Goal: Information Seeking & Learning: Learn about a topic

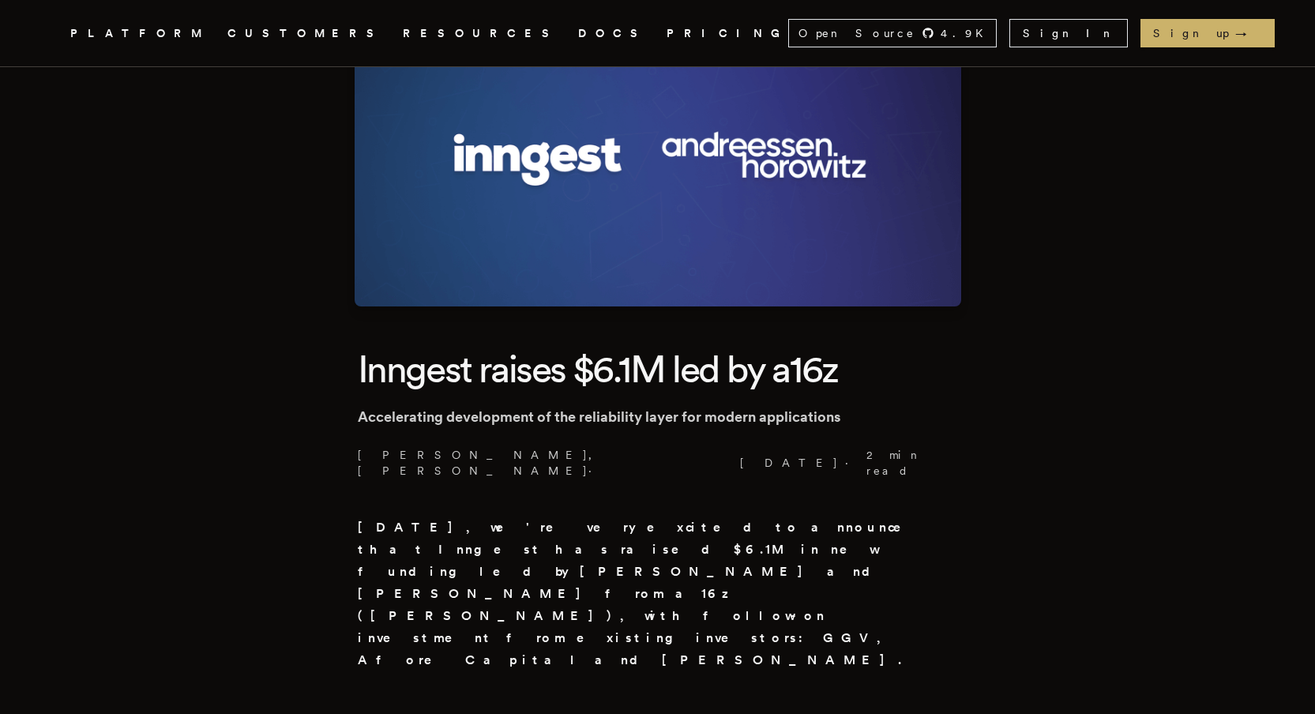
scroll to position [149, 0]
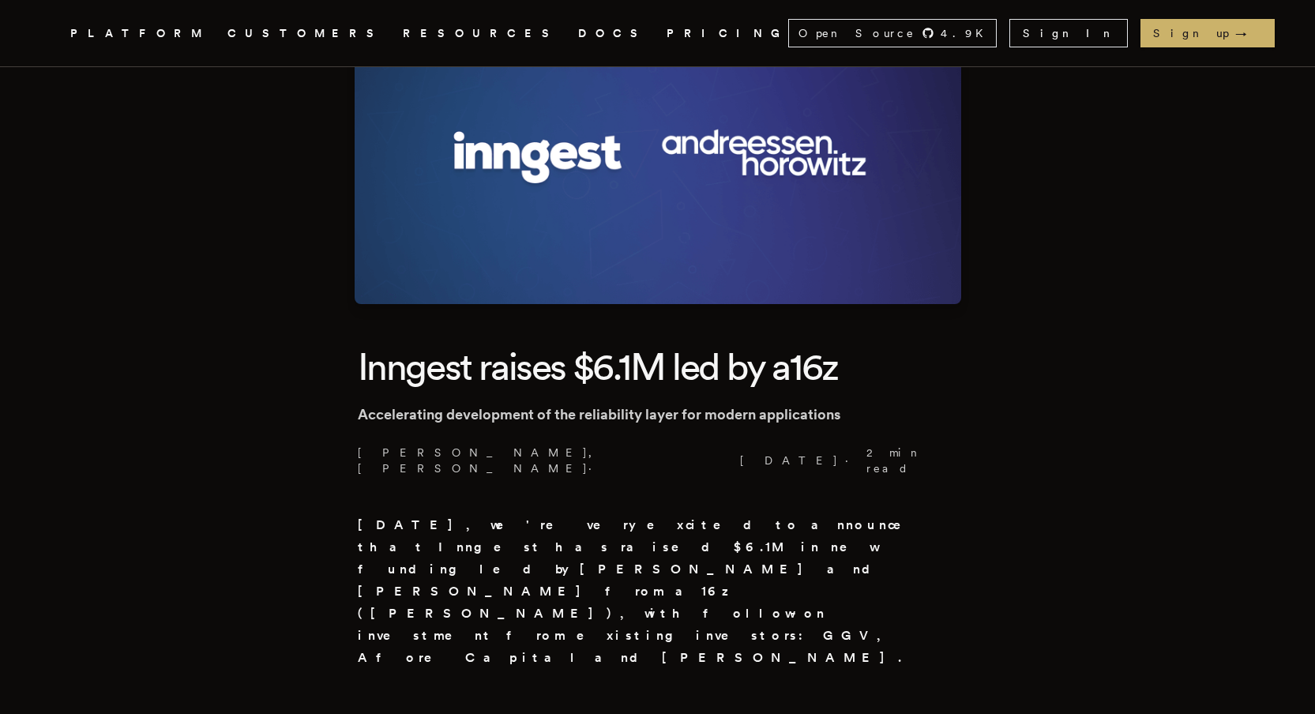
drag, startPoint x: 798, startPoint y: 392, endPoint x: 968, endPoint y: 396, distance: 169.9
drag, startPoint x: 968, startPoint y: 396, endPoint x: 415, endPoint y: 400, distance: 552.9
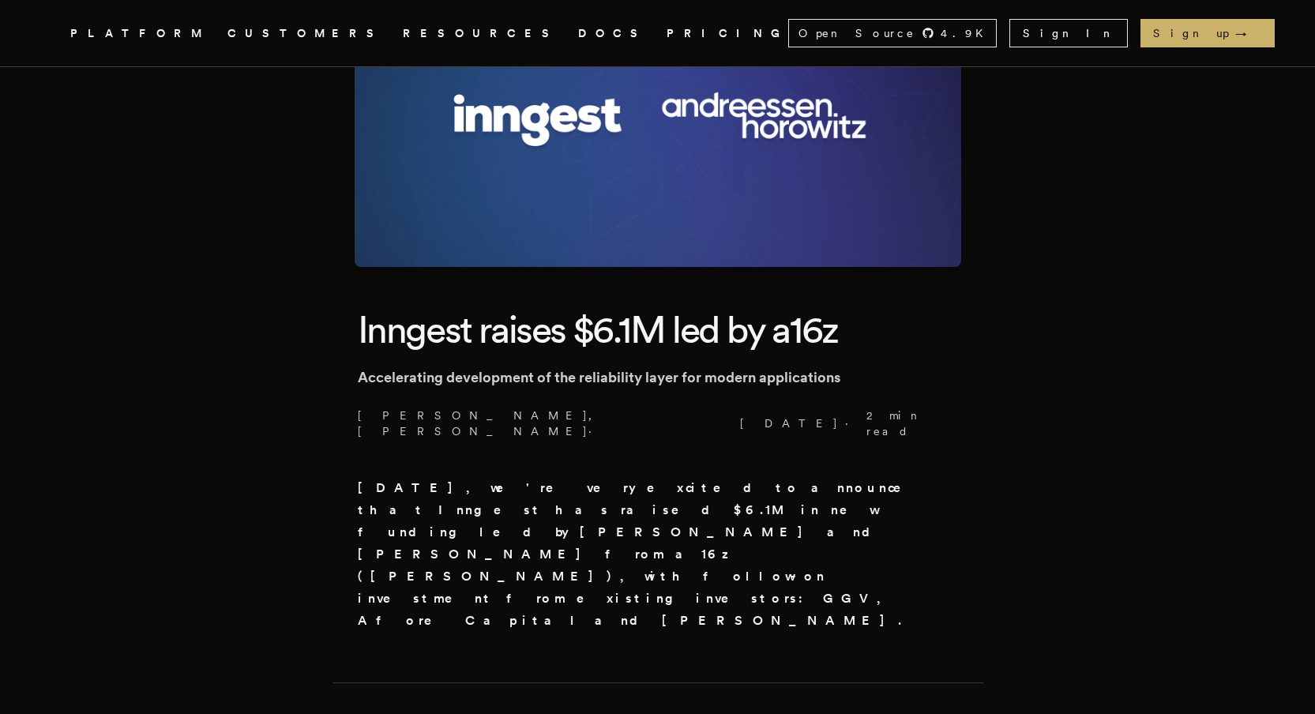
scroll to position [276, 0]
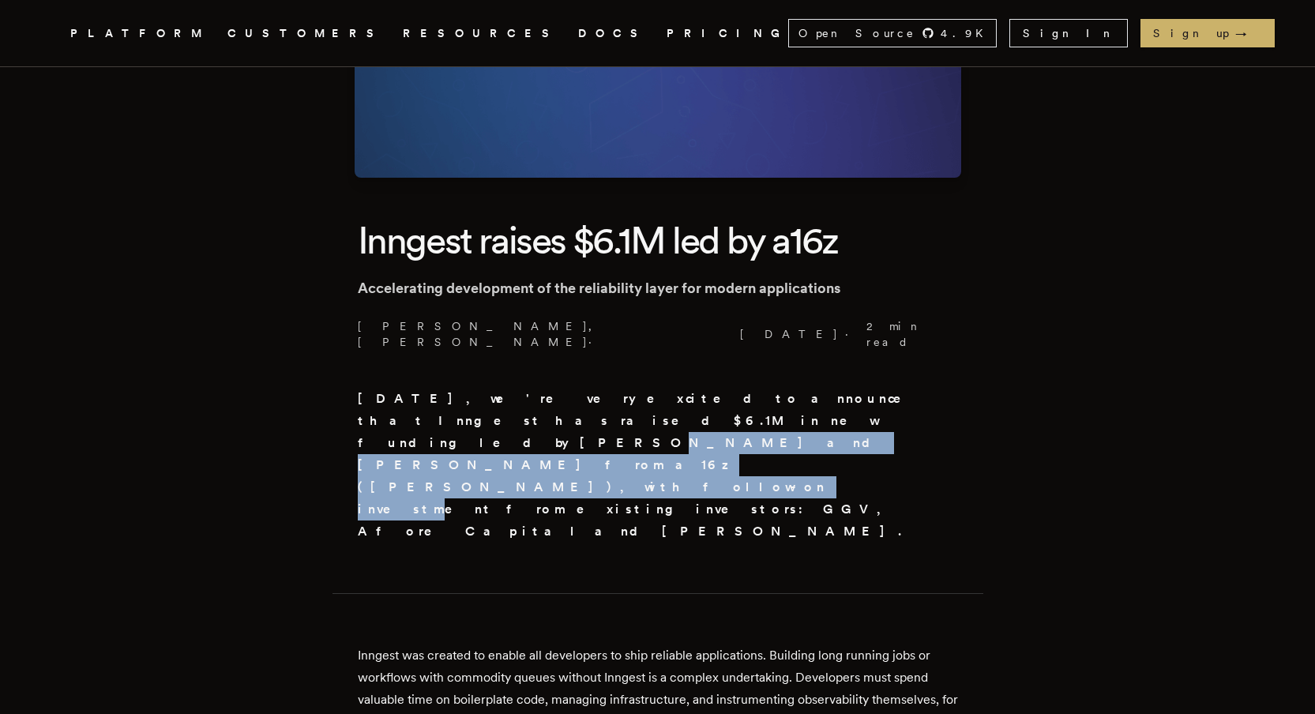
drag, startPoint x: 340, startPoint y: 404, endPoint x: 841, endPoint y: 418, distance: 500.9
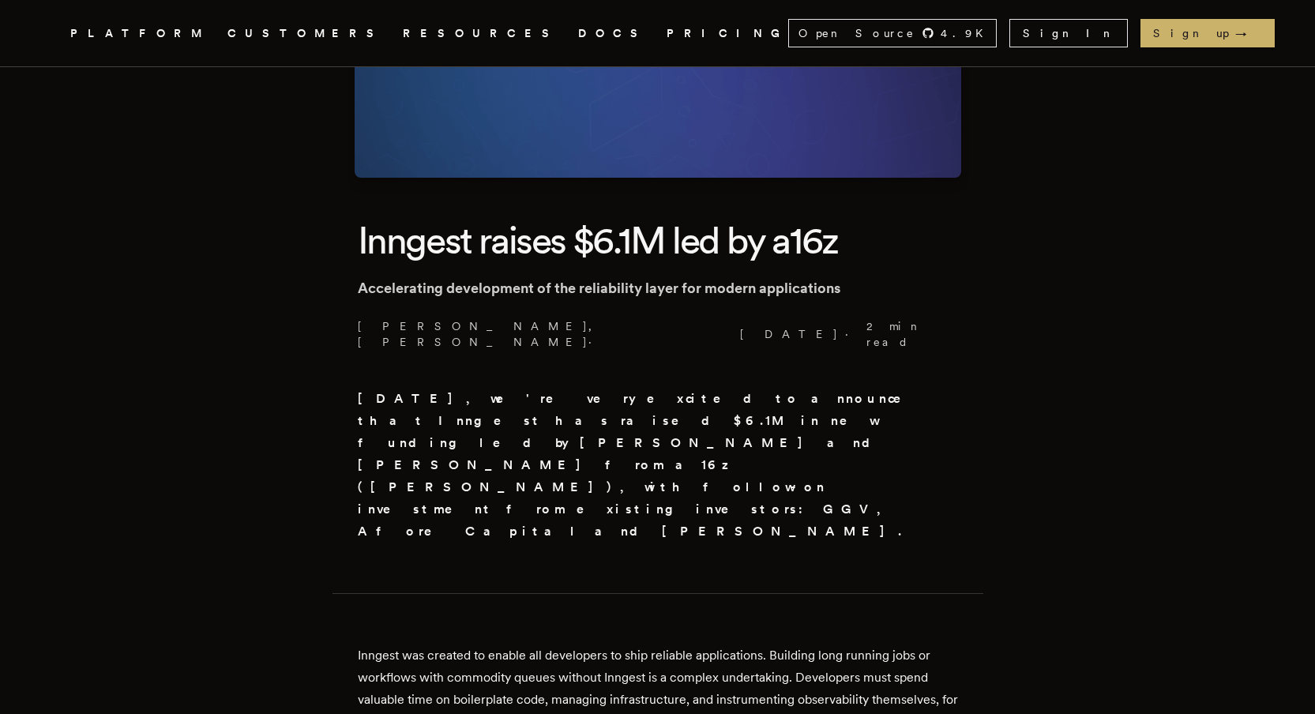
click at [841, 418] on p "[DATE], we're very excited to announce that Inngest has raised $6.1M in new fun…" at bounding box center [658, 465] width 600 height 155
drag, startPoint x: 742, startPoint y: 434, endPoint x: 554, endPoint y: 402, distance: 190.7
click at [554, 402] on p "[DATE], we're very excited to announce that Inngest has raised $6.1M in new fun…" at bounding box center [658, 465] width 600 height 155
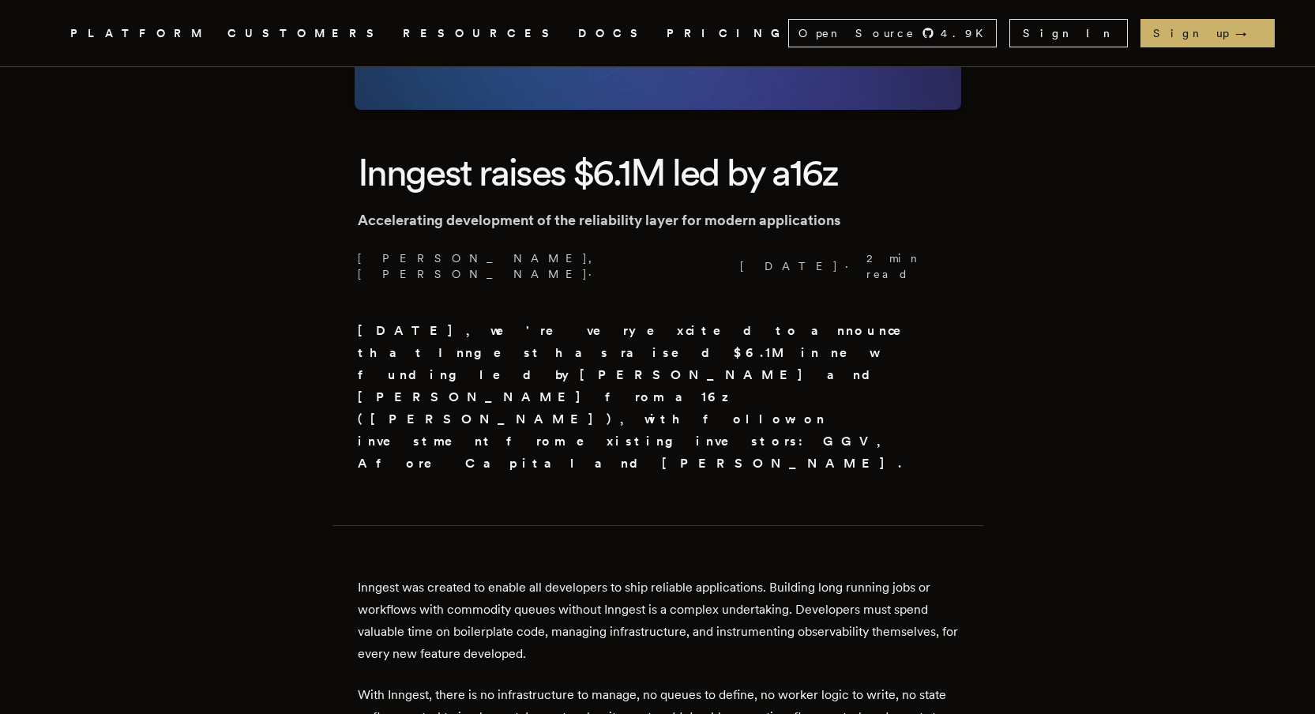
scroll to position [0, 0]
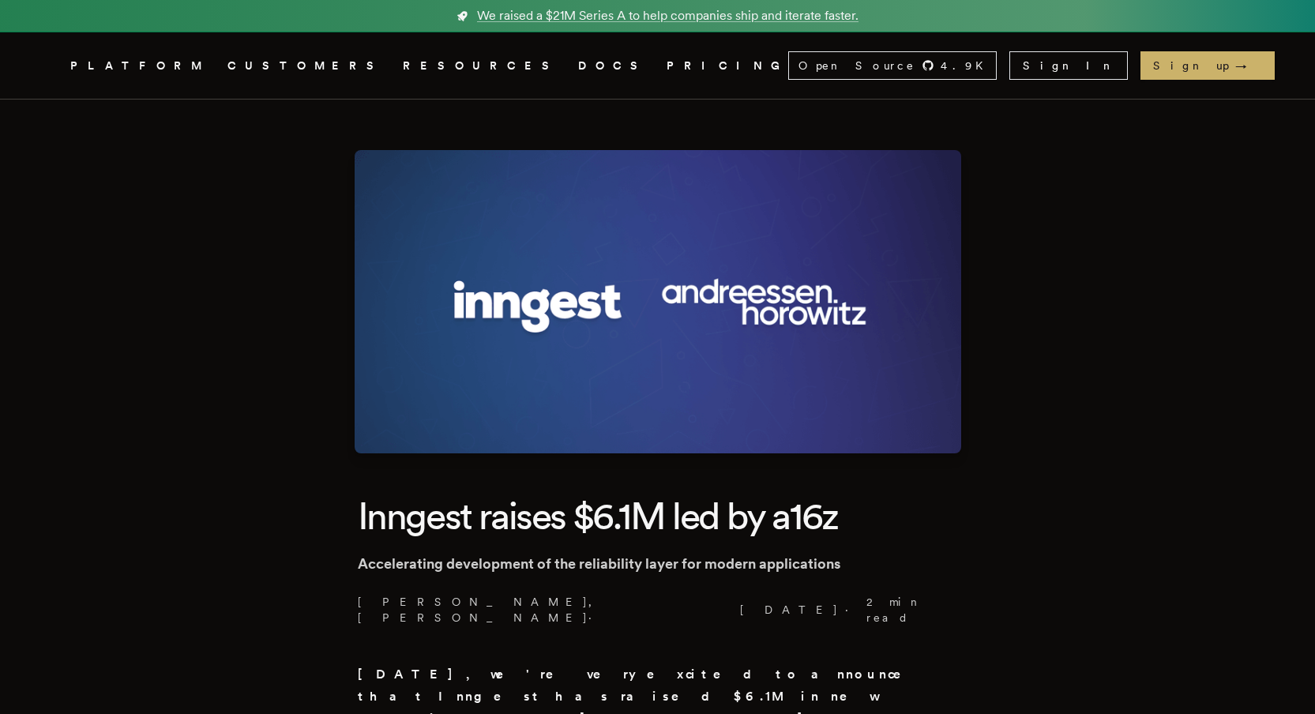
click at [56, 54] on link "Inngest .cls-1 { fill: #FAFAF9; }" at bounding box center [51, 65] width 9 height 28
